Goal: Information Seeking & Learning: Check status

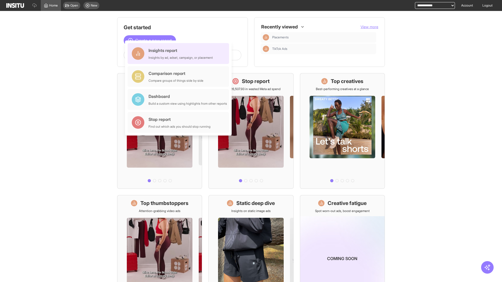
click at [179, 54] on div "Insights report Insights by ad, adset, campaign, or placement" at bounding box center [180, 53] width 64 height 13
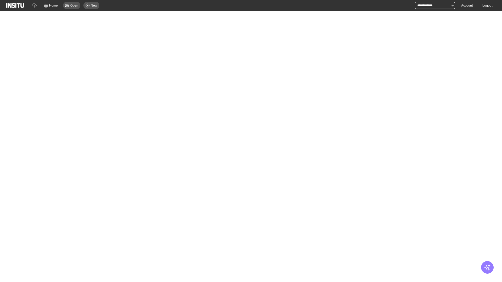
select select "**"
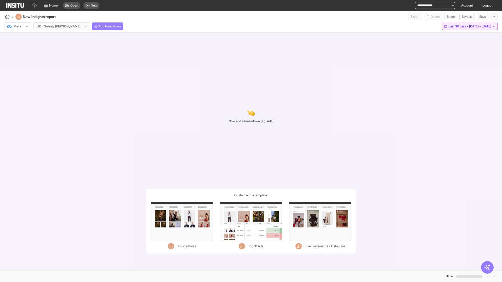
click at [459, 26] on span "Last 30 days - [DATE] - [DATE]" at bounding box center [469, 26] width 43 height 4
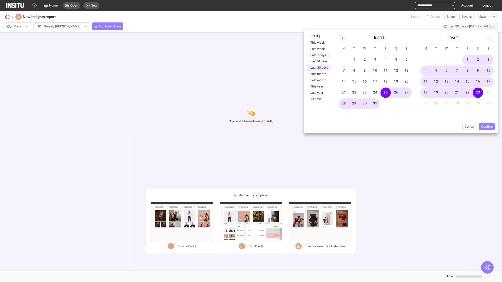
click at [318, 55] on button "Last 7 days" at bounding box center [319, 55] width 24 height 6
